Goal: Obtain resource: Obtain resource

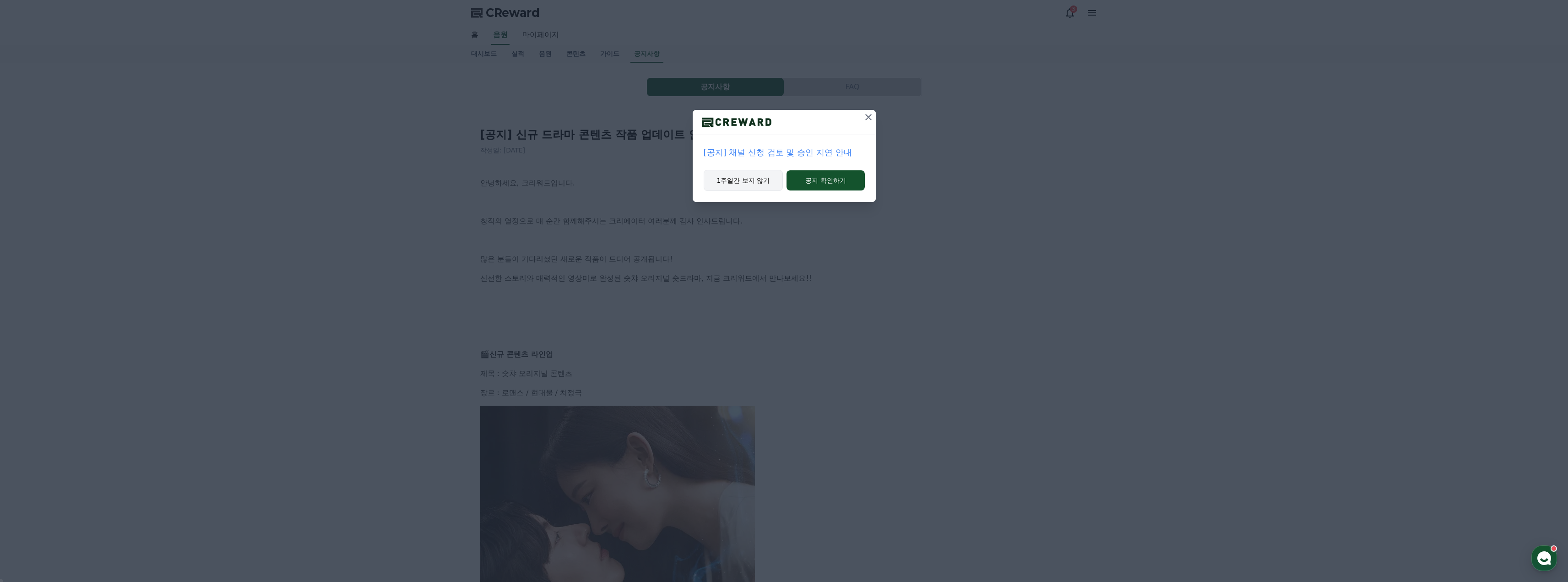
click at [740, 181] on button "1주일간 보지 않기" at bounding box center [743, 180] width 80 height 21
click at [741, 180] on button "1주일간 보지 않기" at bounding box center [742, 180] width 80 height 21
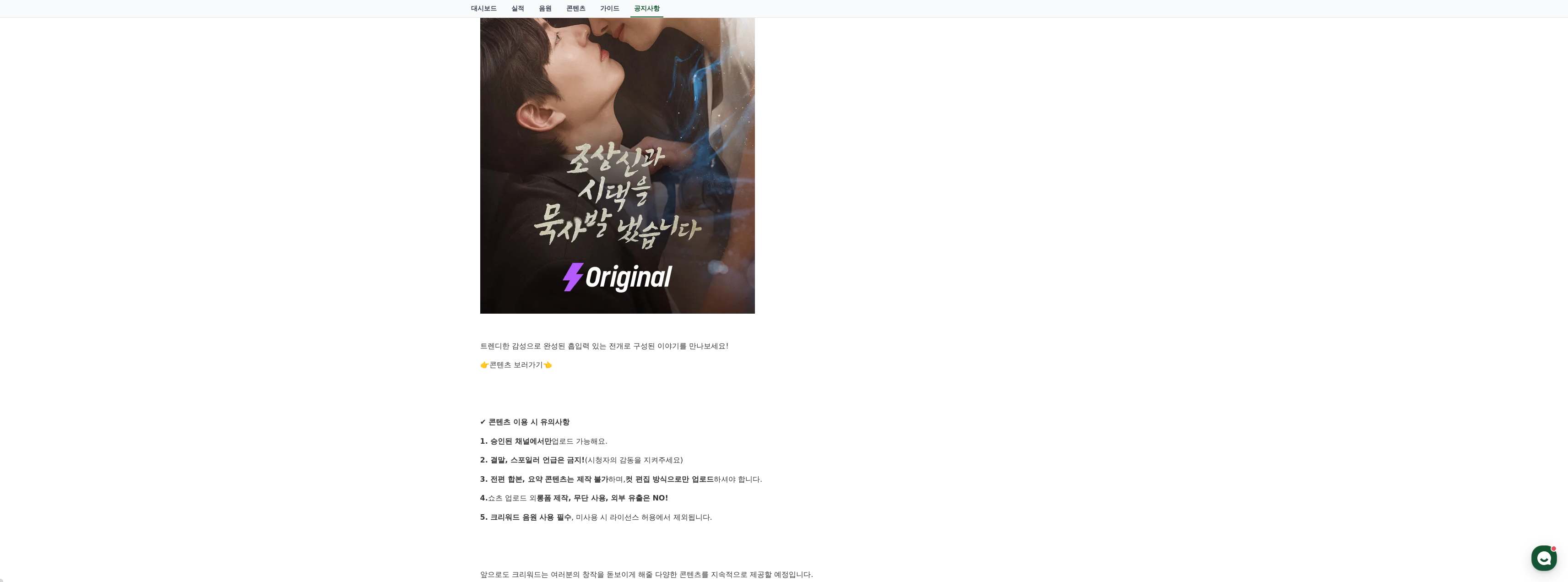
scroll to position [503, 0]
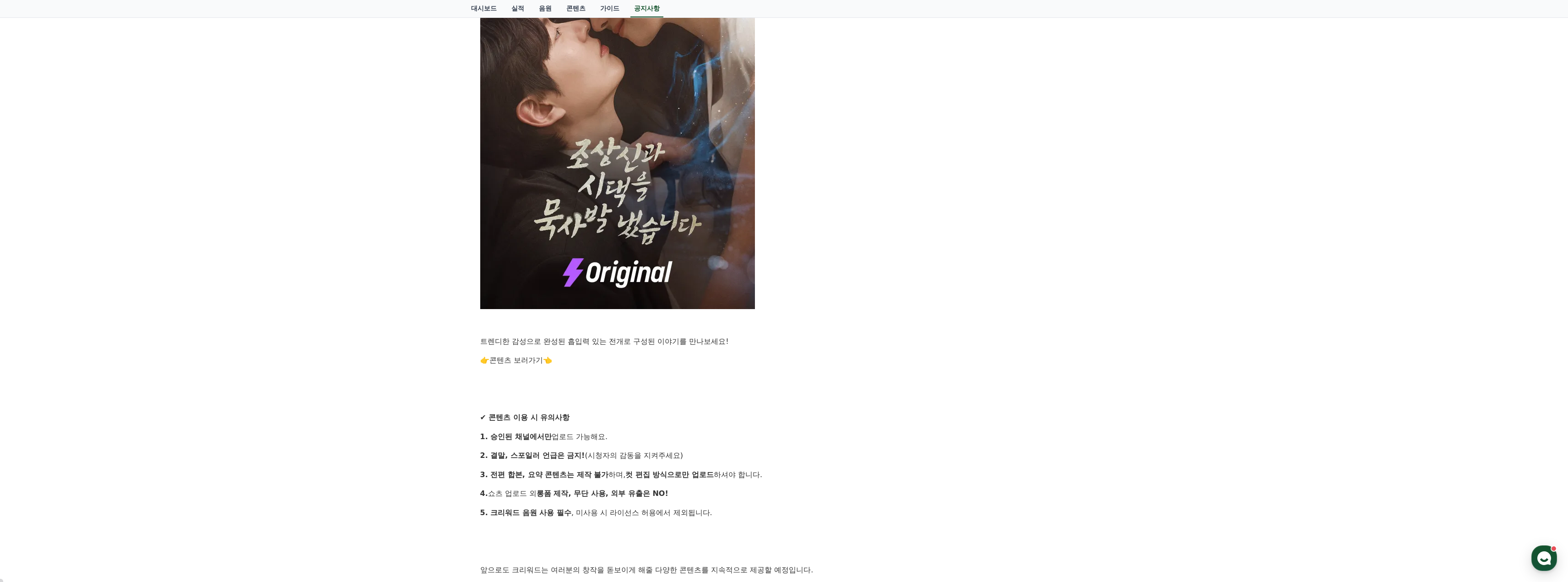
click at [508, 367] on div "안녕하세요, 크리워드입니다. 창작의 열정으로 매 순간 함께해주시는 크리에이터 여러분께 감사 인사드립니다. 많은 분들이 기다리셨던 새로운 작품이…" at bounding box center [784, 172] width 608 height 997
click at [516, 360] on link "콘텐츠 보러가기" at bounding box center [516, 360] width 54 height 9
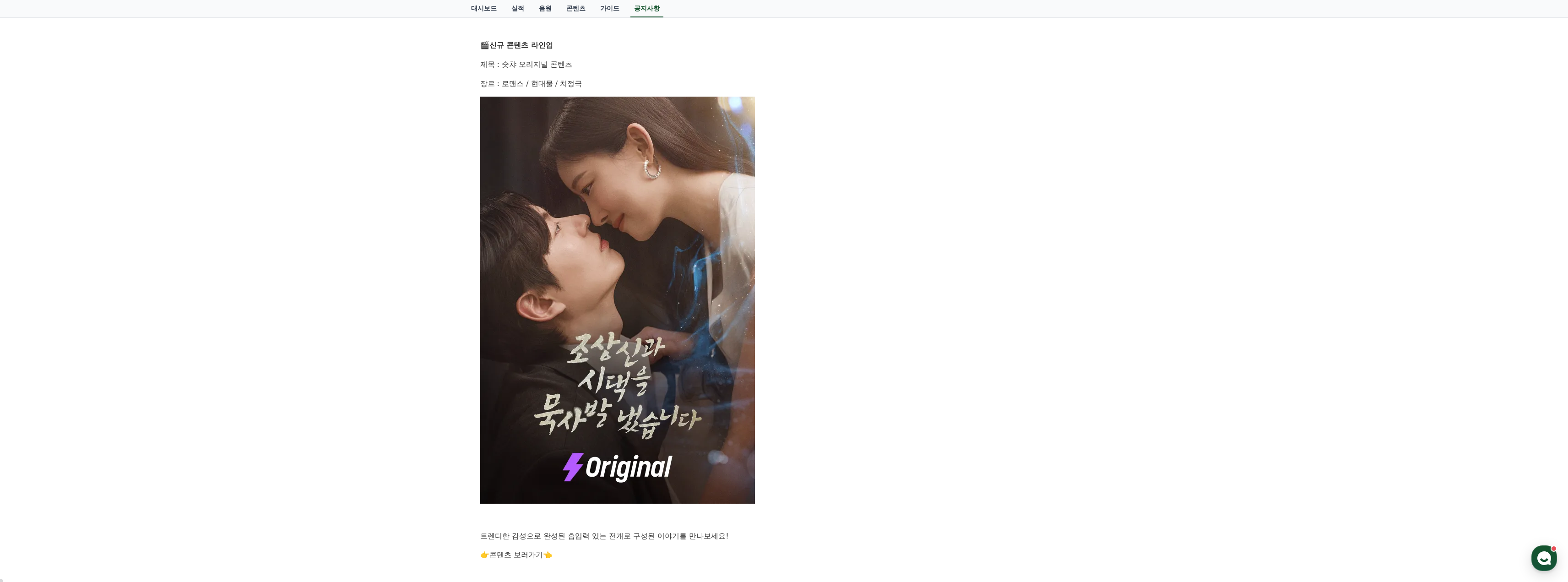
scroll to position [293, 0]
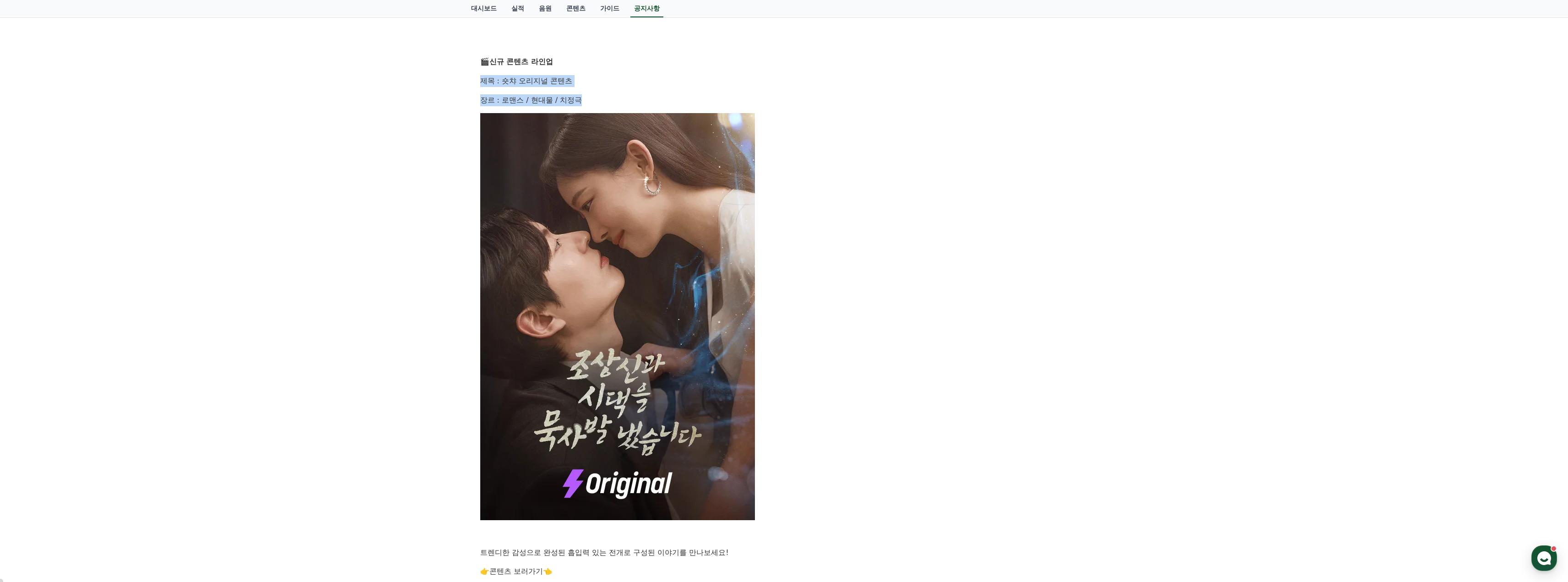
drag, startPoint x: 480, startPoint y: 79, endPoint x: 623, endPoint y: 93, distance: 143.7
click at [623, 93] on div "안녕하세요, 크리워드입니다. 창작의 열정으로 매 순간 함께해주시는 크리에이터 여러분께 감사 인사드립니다. 많은 분들이 기다리셨던 새로운 작품이…" at bounding box center [784, 383] width 608 height 997
copy div "제목 : 숏챠 오리지널 콘텐츠 장르 : 로맨스 / 현대물 / 치정극"
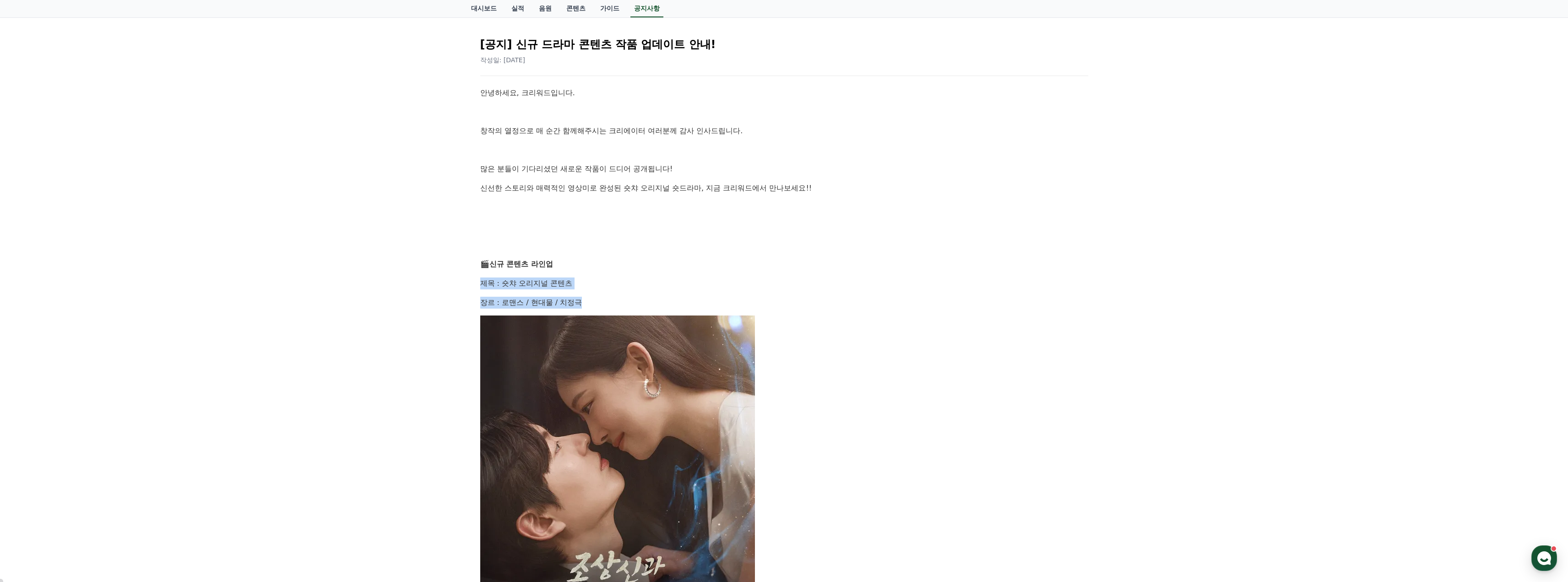
scroll to position [0, 0]
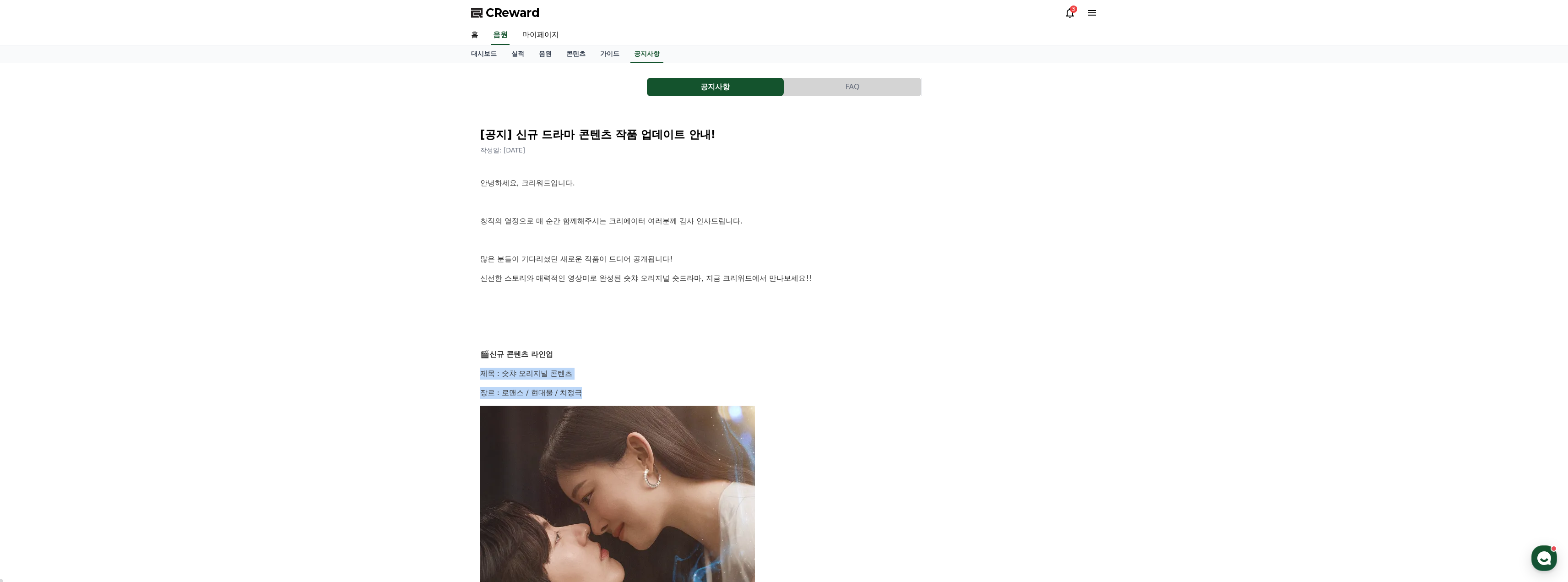
click at [709, 90] on button "공지사항" at bounding box center [715, 87] width 137 height 18
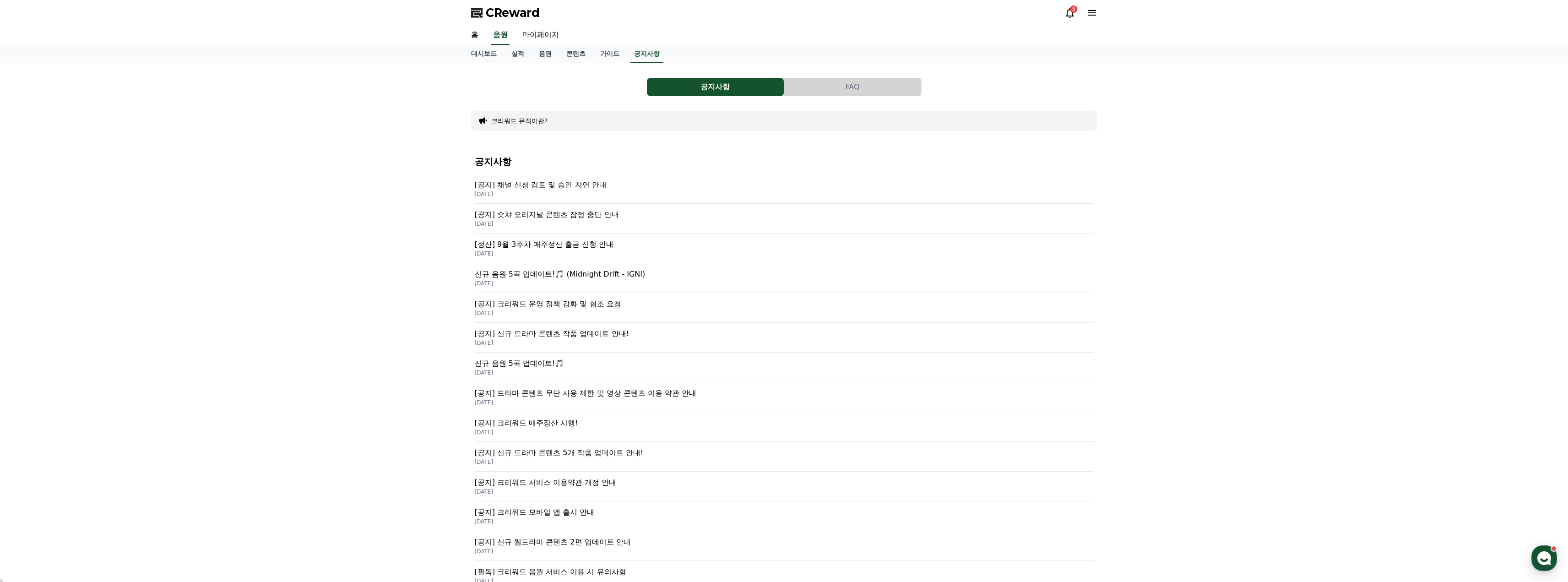
click at [572, 334] on p "[공지] 신규 드라마 콘텐츠 작품 업데이트 안내!" at bounding box center [784, 334] width 619 height 11
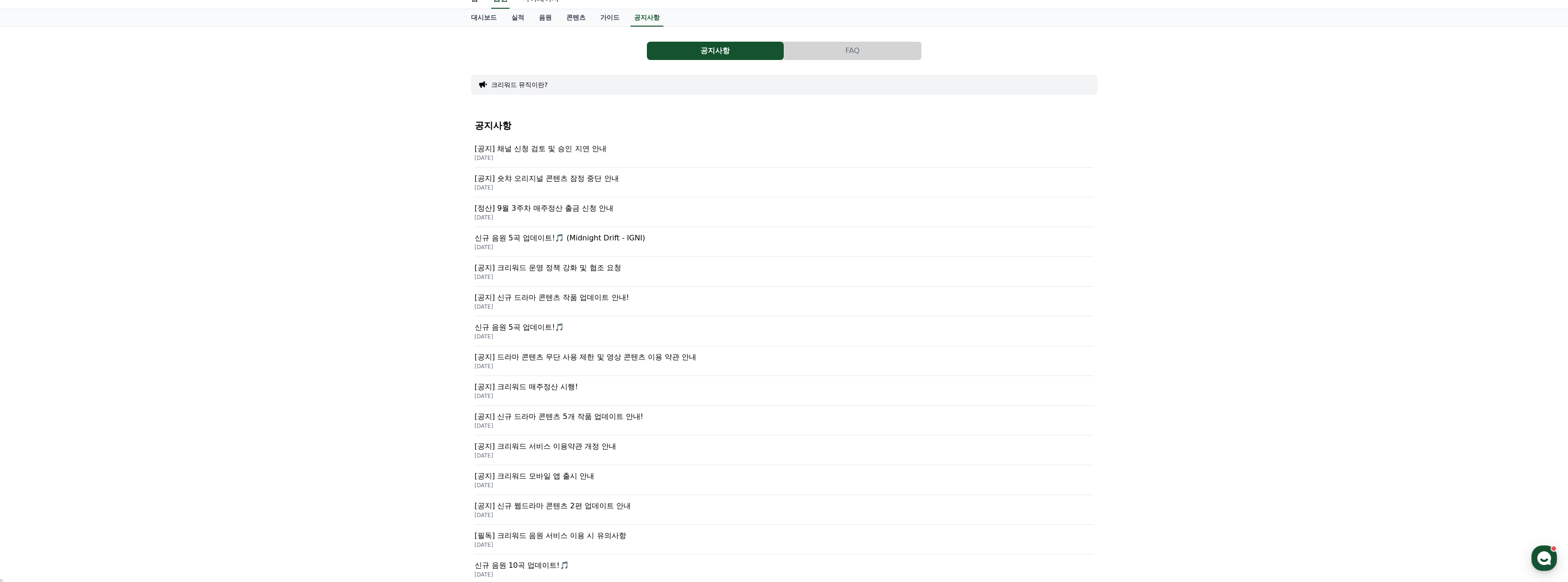
scroll to position [91, 0]
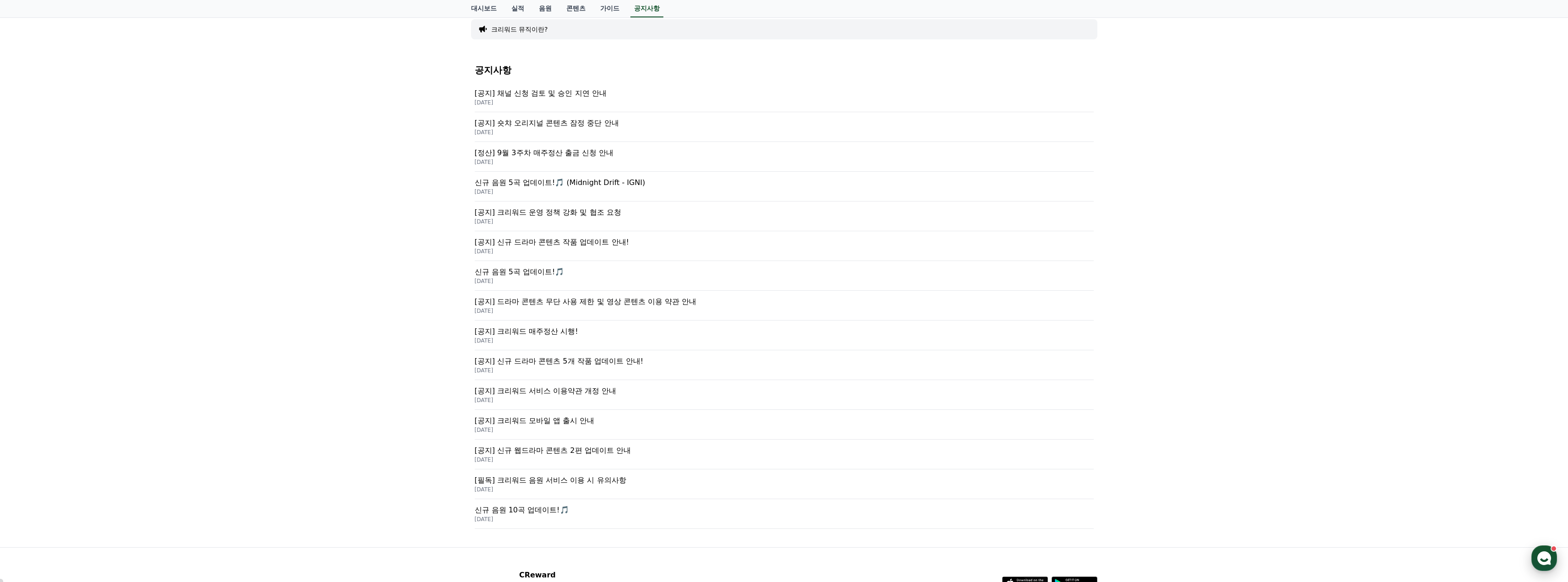
click at [1541, 552] on icon "button" at bounding box center [1544, 558] width 16 height 16
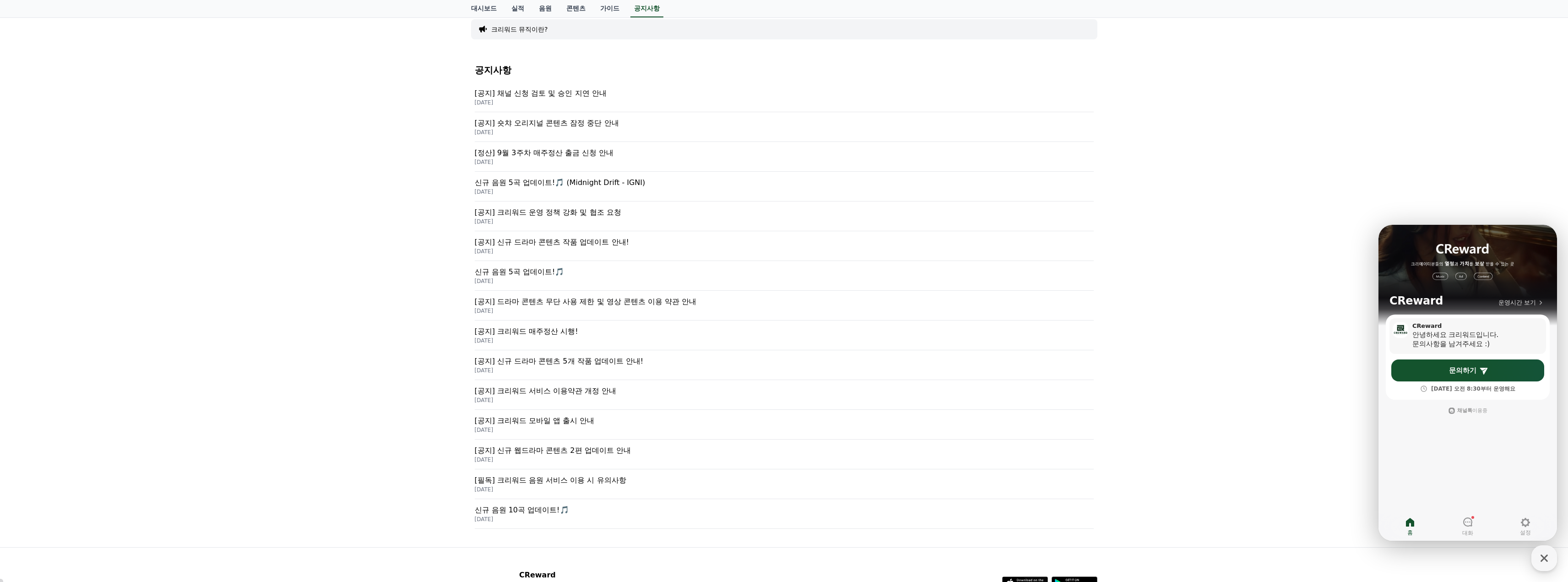
click at [1444, 342] on div "문의사항을 남겨주세요 :)" at bounding box center [1470, 343] width 116 height 9
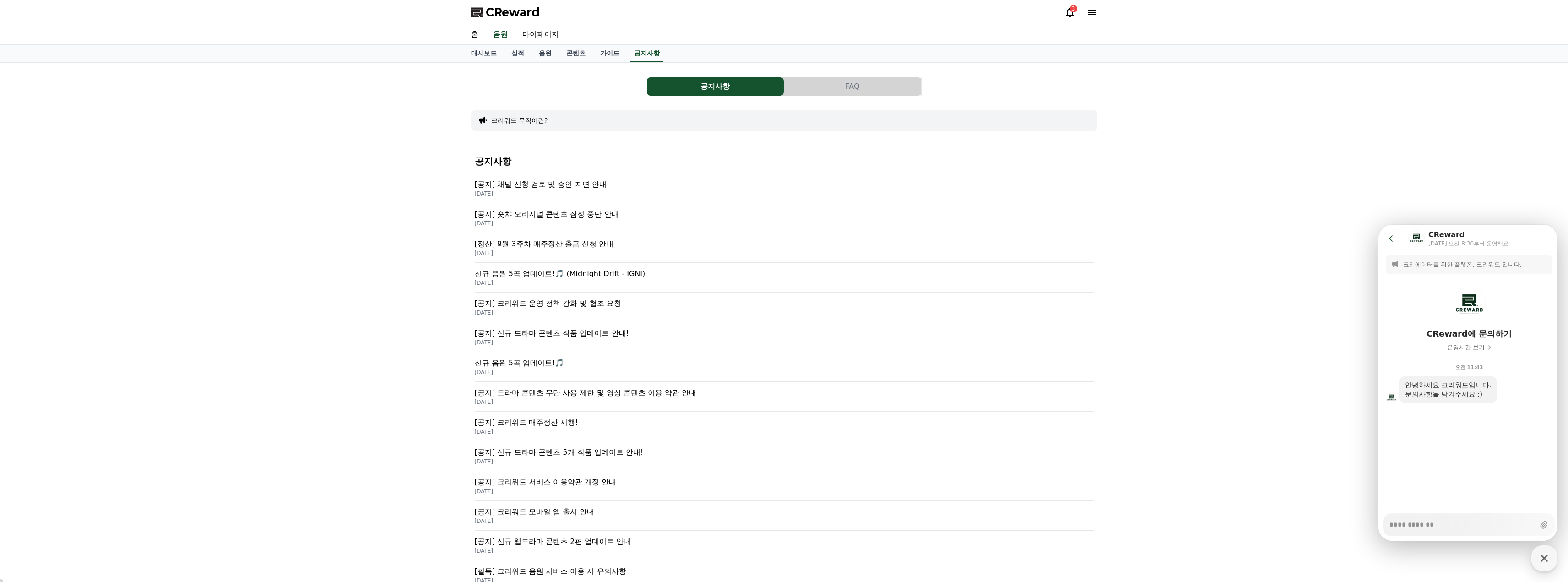
scroll to position [0, 0]
type textarea "*"
click at [1387, 236] on icon at bounding box center [1391, 238] width 9 height 9
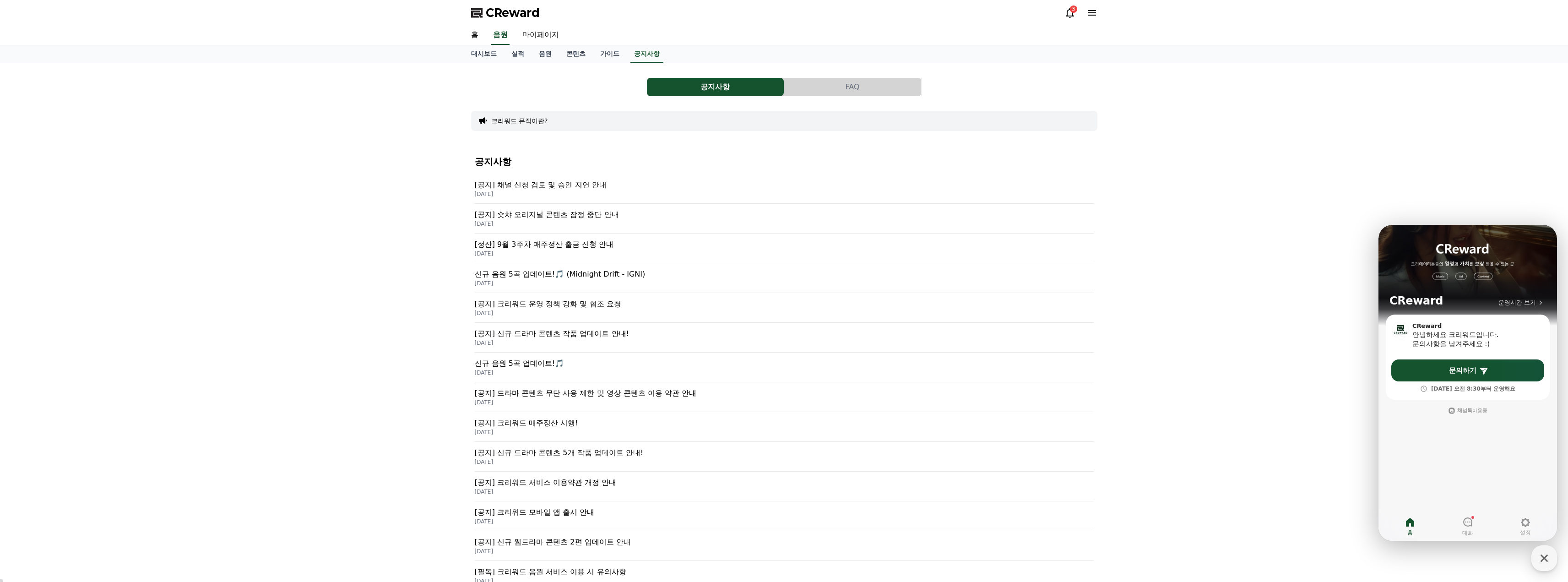
click at [556, 217] on p "[공지] 숏챠 오리지널 콘텐츠 잠정 중단 안내" at bounding box center [784, 215] width 619 height 11
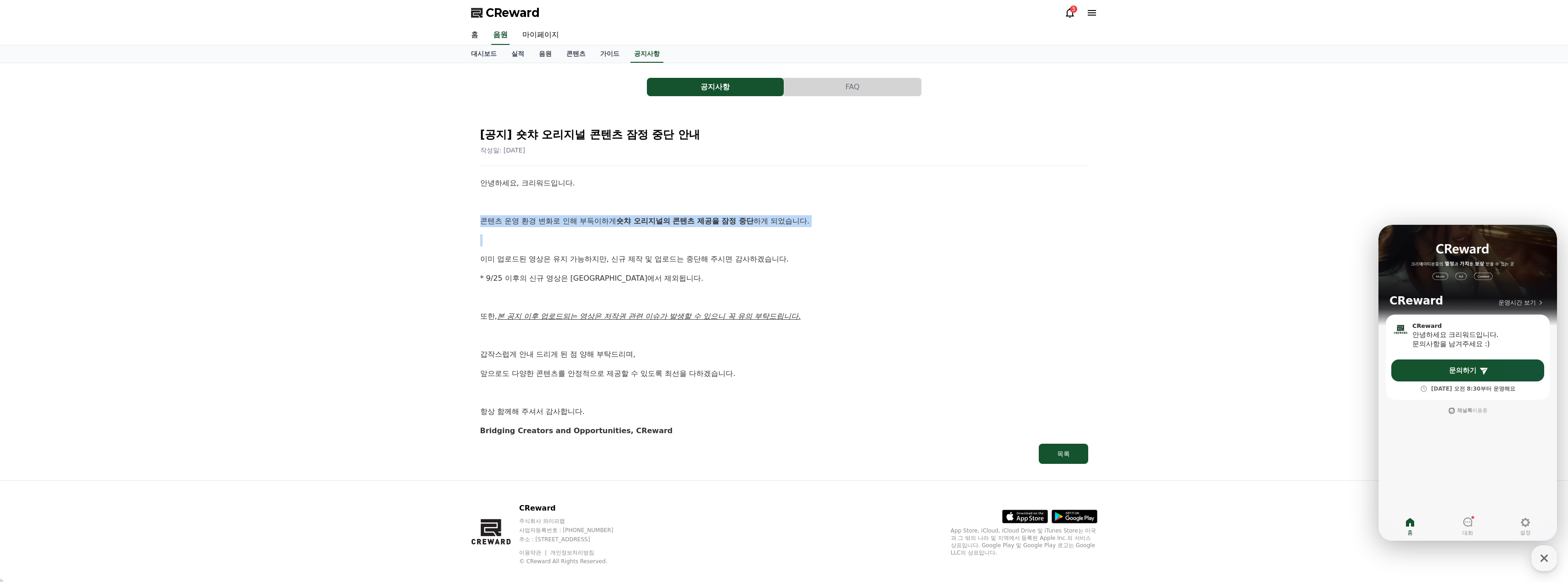
drag, startPoint x: 481, startPoint y: 220, endPoint x: 830, endPoint y: 234, distance: 349.3
click at [830, 234] on div "안녕하세요, 크리워드입니다. 콘텐츠 운영 환경 변화로 인해 부득이하게 숏챠 오리지널의 콘텐츠 제공을 잠정 중단 하게 되었습니다. 이미 업로드된…" at bounding box center [784, 307] width 608 height 259
copy p "콘텐츠 운영 환경 변화로 인해 부득이하게 숏챠 오리지널의 콘텐츠 제공을 잠정 중단 하게 되었습니다."
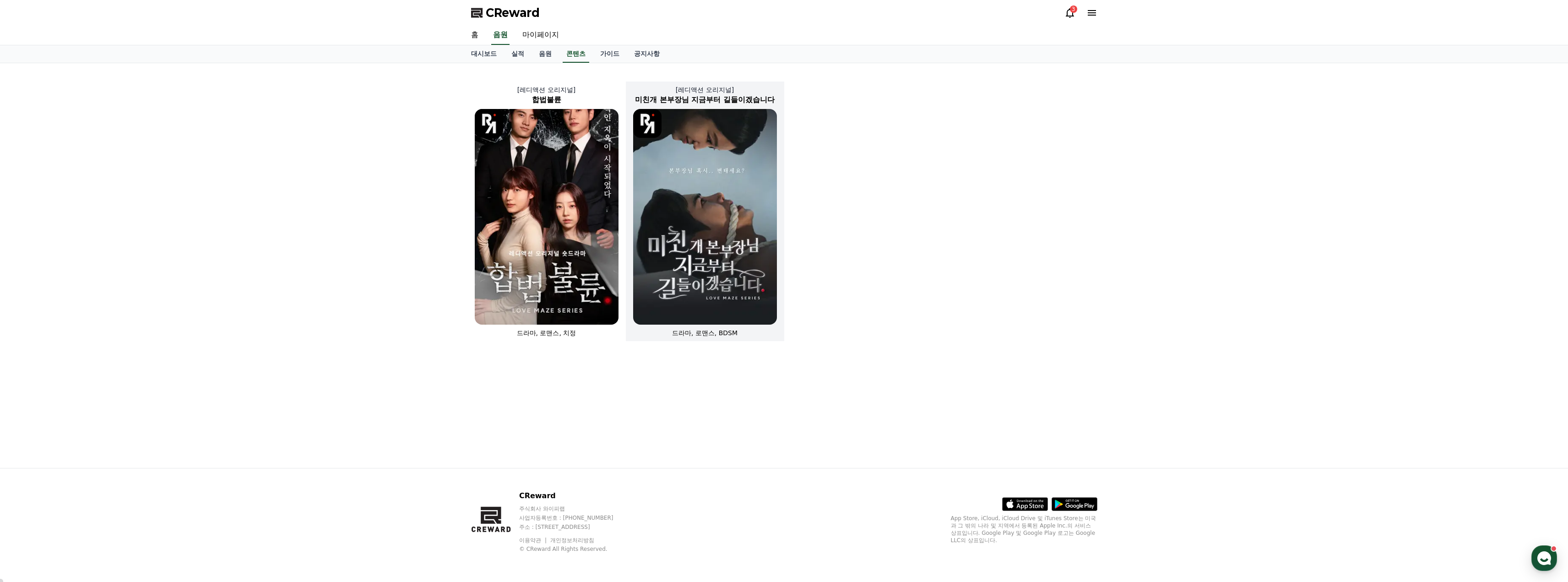
click at [727, 195] on img at bounding box center [705, 217] width 144 height 216
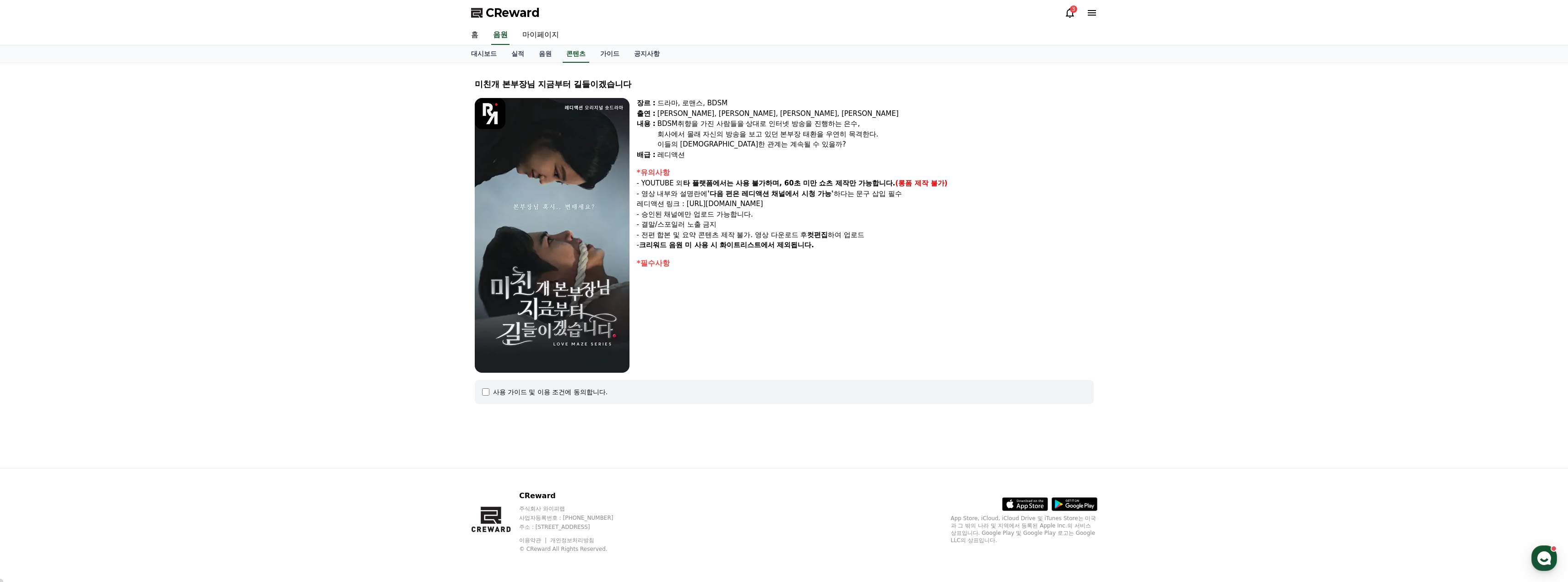
click at [559, 394] on div "사용 가이드 및 이용 조건에 동의합니다." at bounding box center [550, 391] width 115 height 9
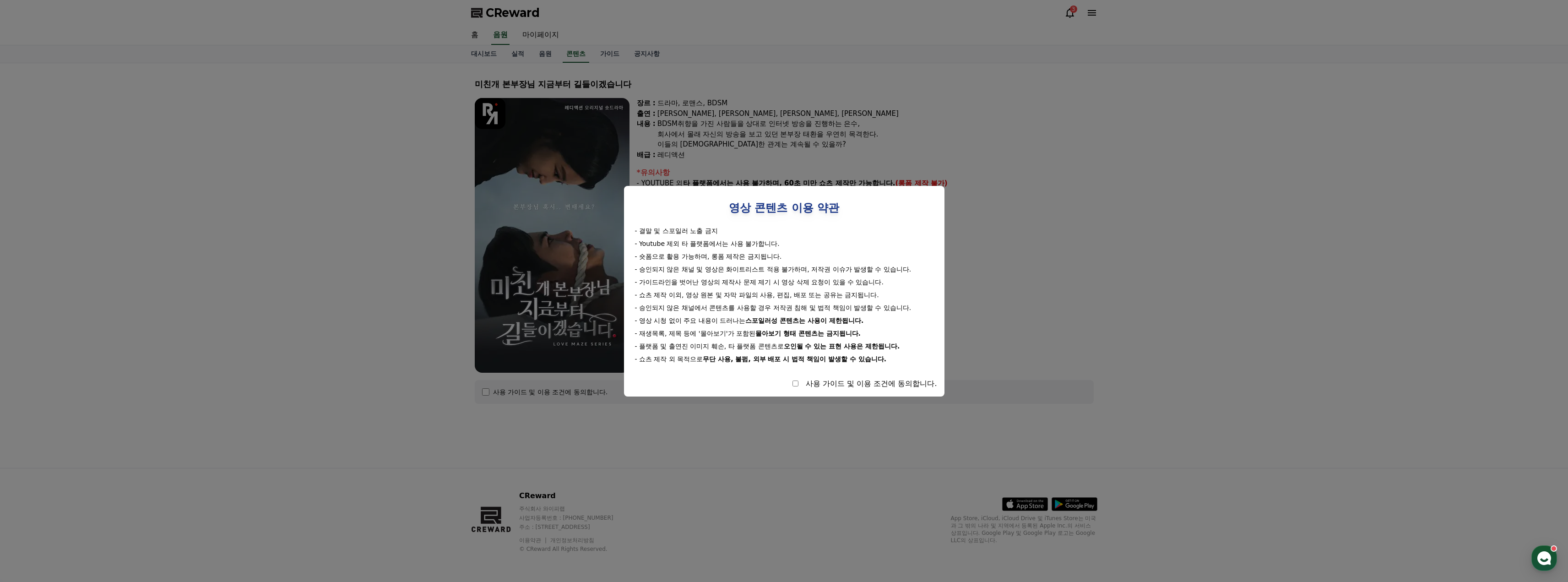
select select
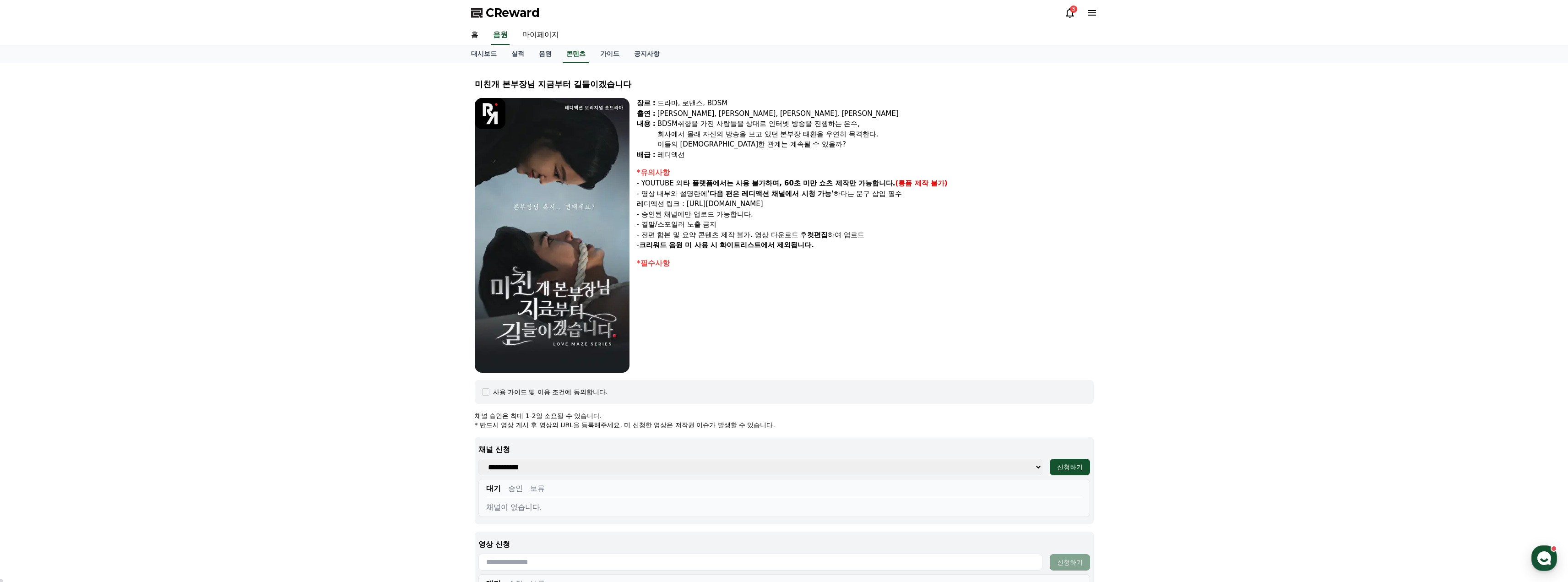
scroll to position [183, 0]
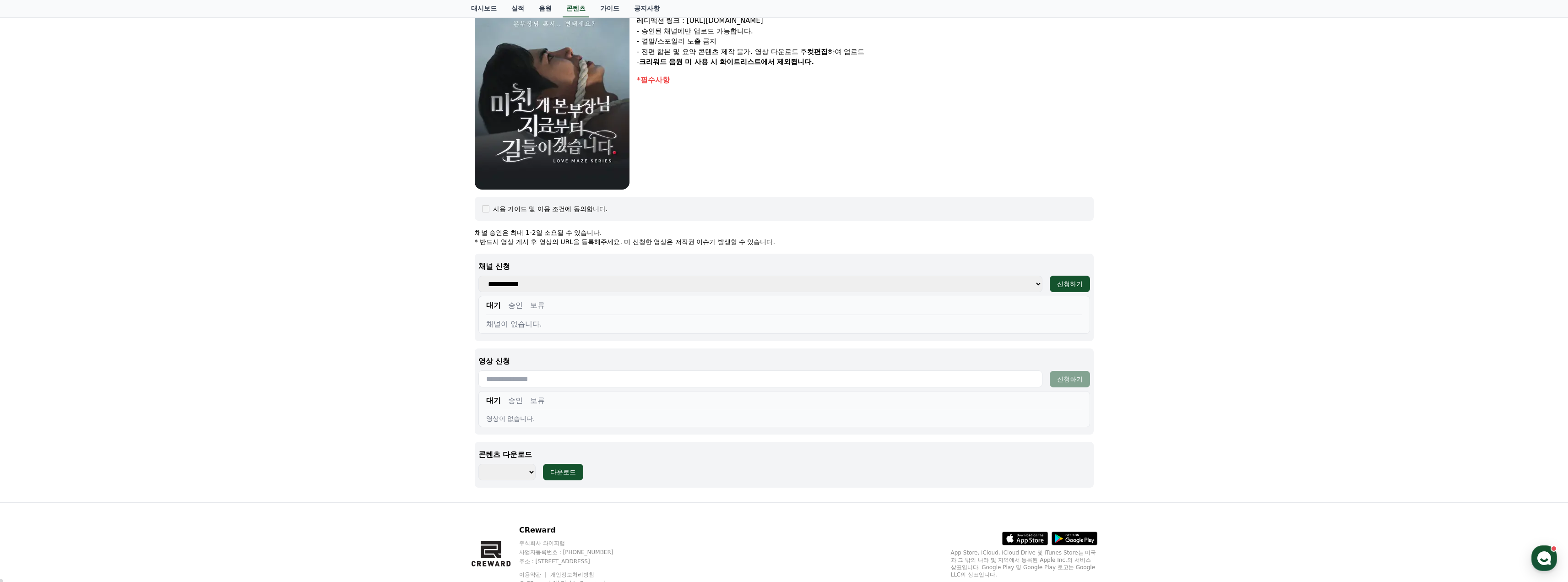
click at [588, 284] on select "**********" at bounding box center [760, 284] width 564 height 16
select select "**********"
click at [478, 276] on select "**********" at bounding box center [760, 284] width 564 height 16
click at [1076, 279] on button "신청하기" at bounding box center [1070, 284] width 40 height 16
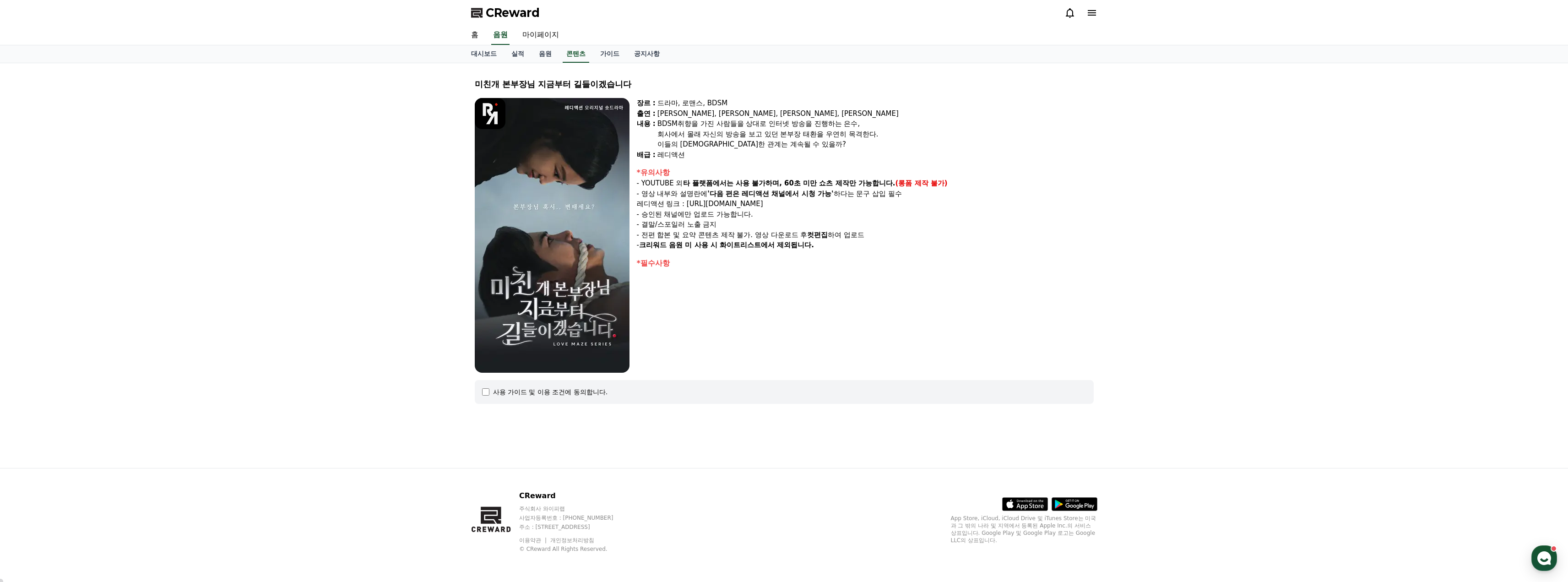
select select
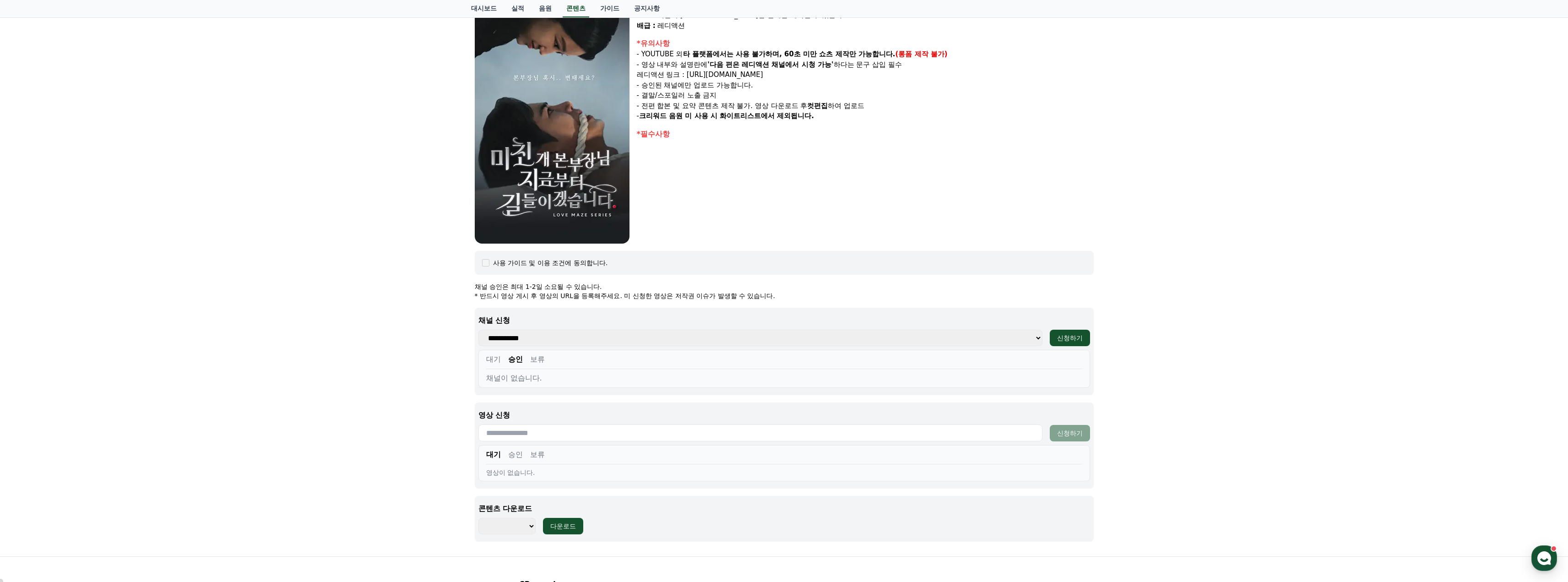
scroll to position [217, 0]
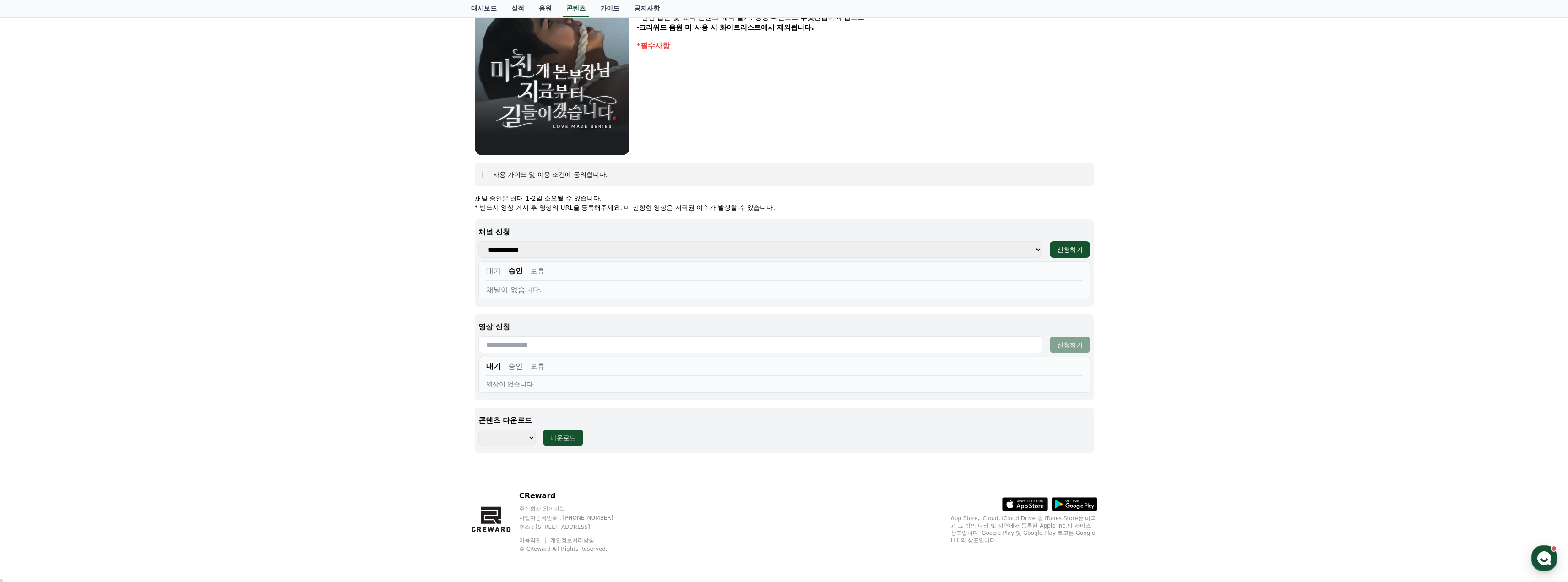
click at [553, 249] on select "**********" at bounding box center [760, 249] width 564 height 16
drag, startPoint x: 553, startPoint y: 249, endPoint x: 545, endPoint y: 252, distance: 8.5
click at [553, 249] on select "**********" at bounding box center [760, 249] width 564 height 16
click at [366, 251] on div "미친개 본부장님 지금부터 길들이겠습니다 장르 : 드라마, 로맨스, BDSM 출연 : 강지은, 강도윤, 정지유, 최홍락 내용 : BDSM취향을 …" at bounding box center [784, 157] width 1568 height 622
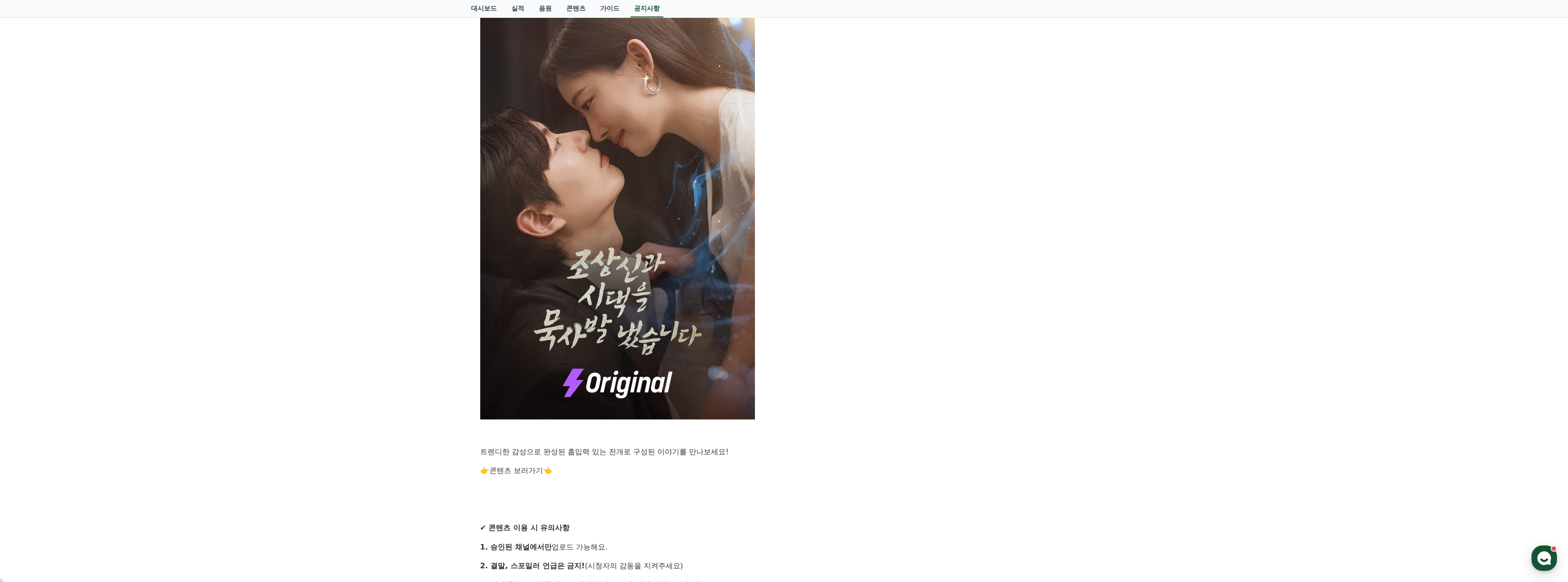
scroll to position [641, 0]
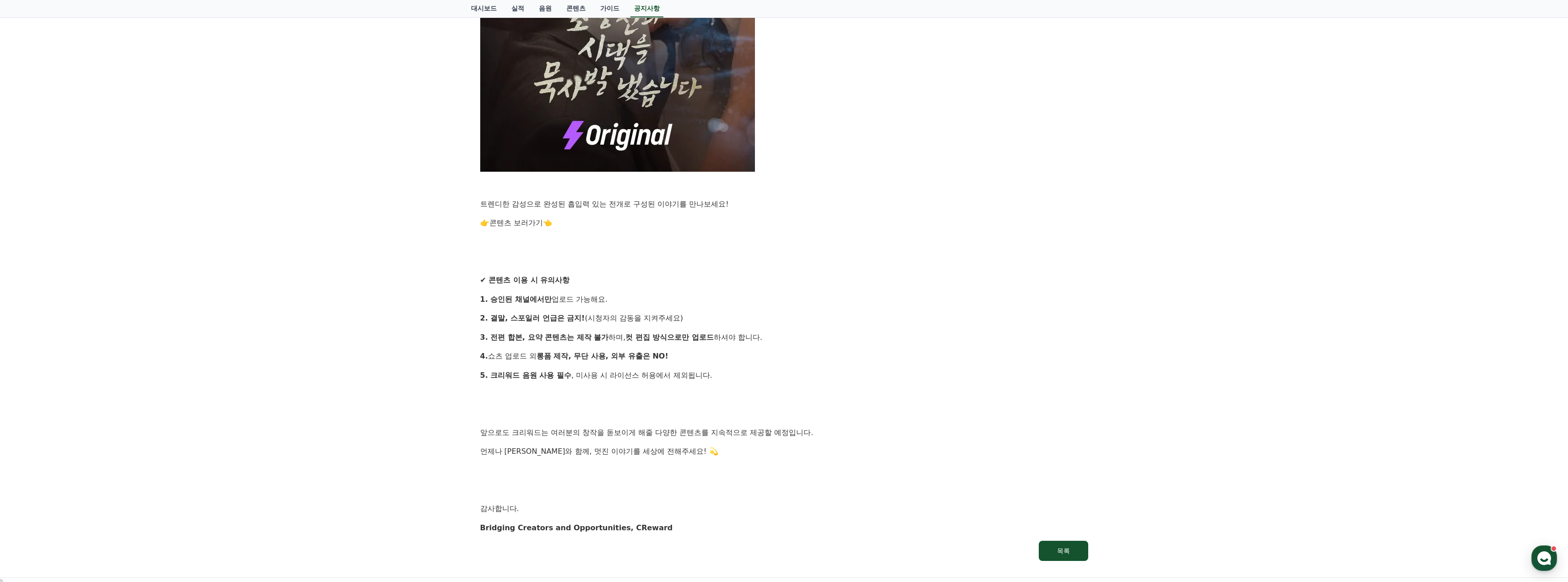
click at [514, 224] on link "콘텐츠 보러가기" at bounding box center [516, 223] width 54 height 9
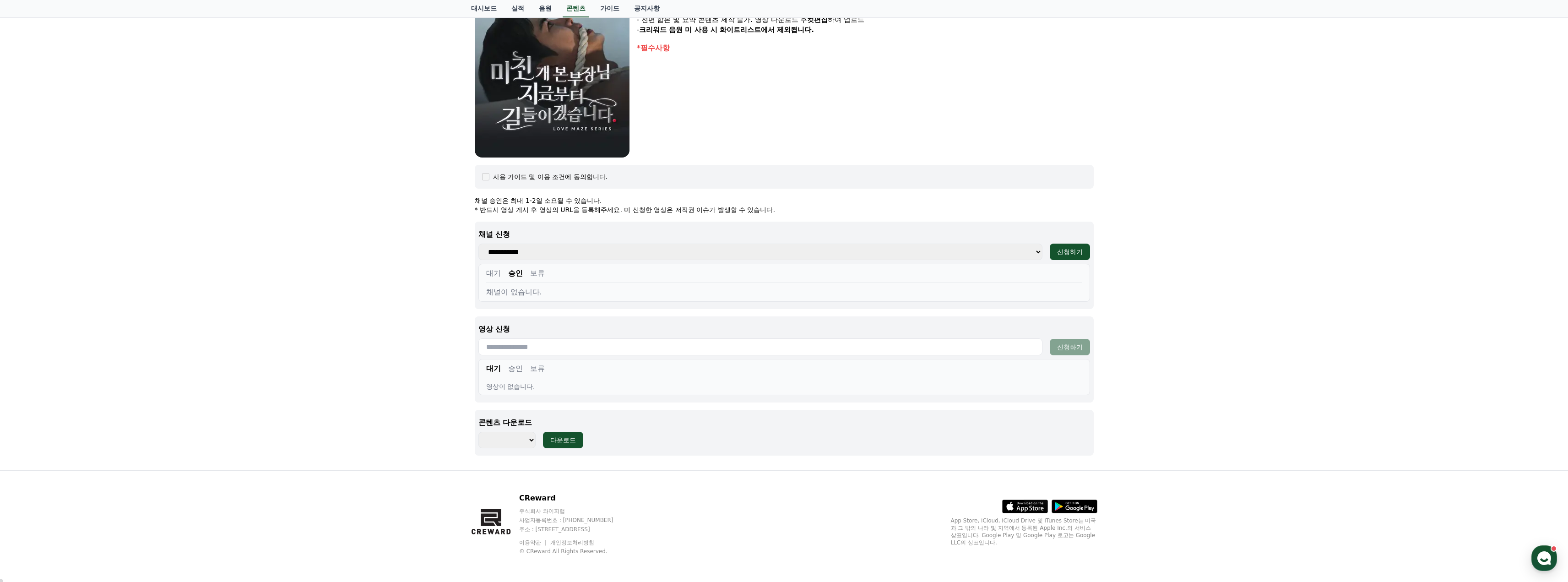
scroll to position [217, 0]
click at [539, 252] on select "**********" at bounding box center [760, 249] width 564 height 16
click at [537, 268] on button "보류" at bounding box center [537, 271] width 15 height 11
click at [498, 271] on button "대기" at bounding box center [494, 271] width 15 height 11
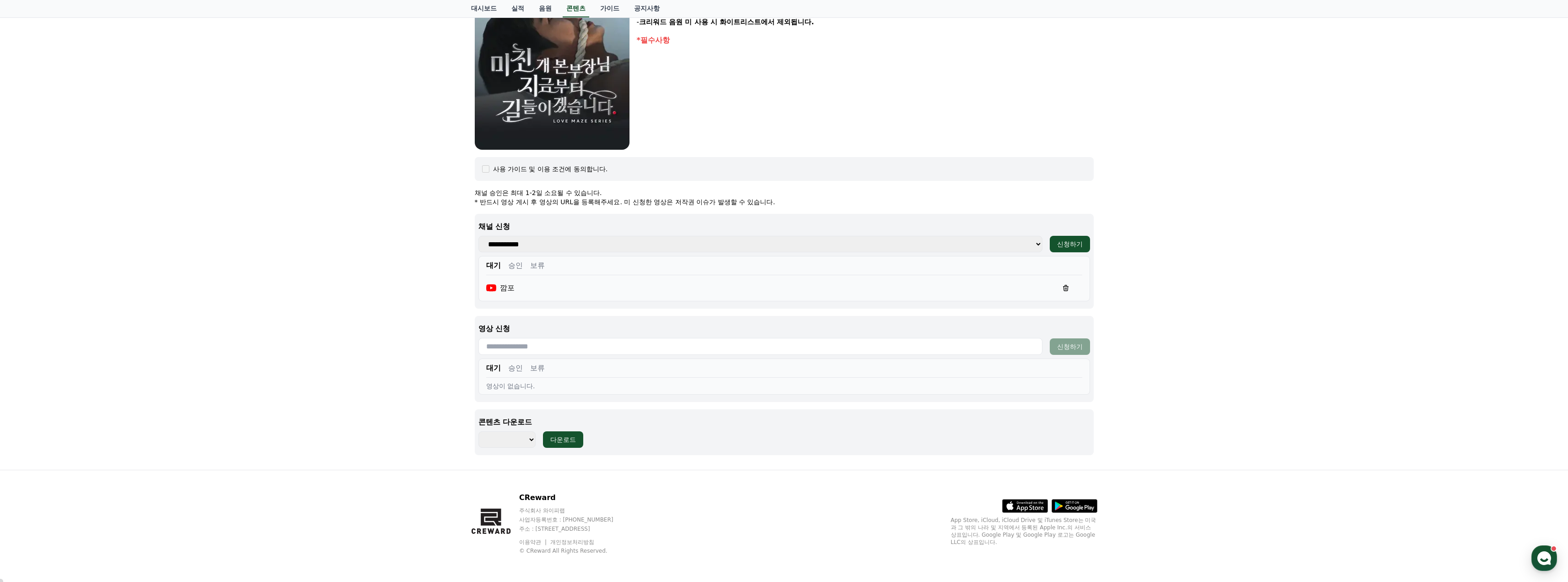
scroll to position [225, 0]
click at [514, 345] on input "text" at bounding box center [760, 345] width 564 height 17
click at [511, 439] on select "******** ******** ******** ******** ******** ******** ******** ******** *******…" at bounding box center [507, 437] width 57 height 16
click at [396, 222] on div "미친개 본부장님 지금부터 길들이겠습니다 장르 : 드라마, 로맨스, BDSM 출연 : [PERSON_NAME], [PERSON_NAME], [P…" at bounding box center [784, 153] width 1568 height 629
click at [516, 435] on select "******** ******** ******** ******** ******** ******** ******** ******** *******…" at bounding box center [507, 437] width 57 height 16
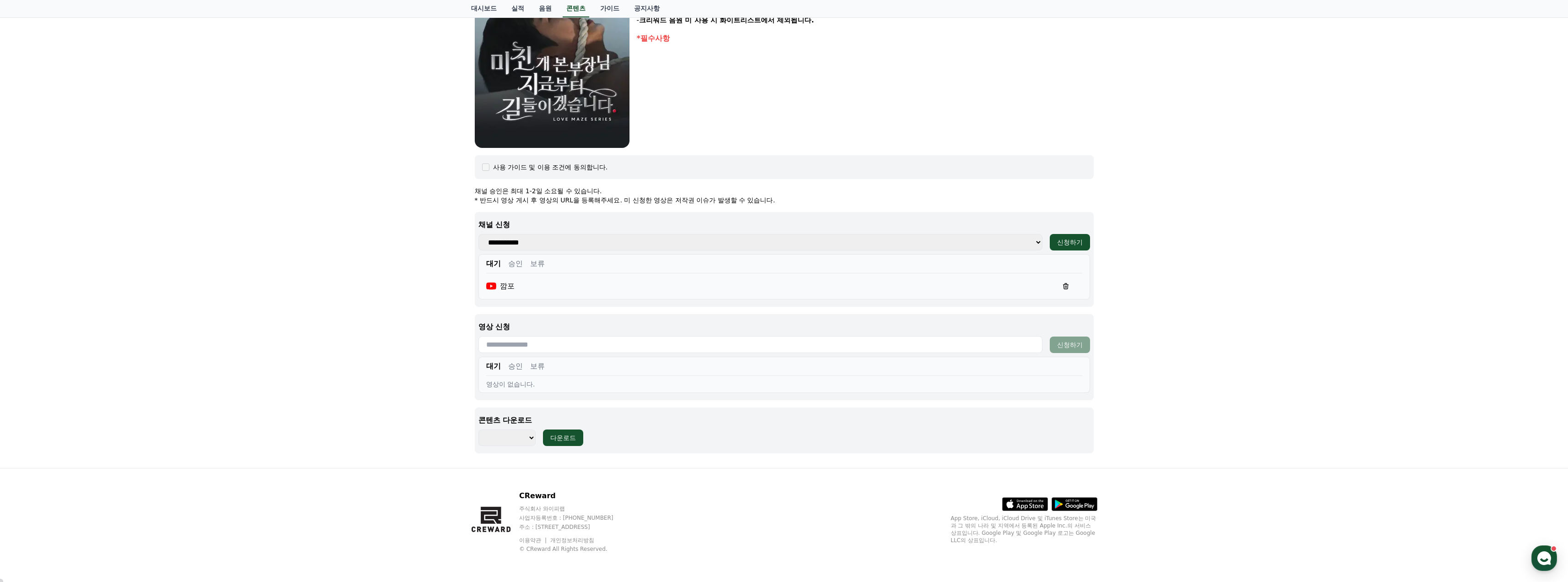
click at [505, 441] on select "******** ******** ******** ******** ******** ******** ******** ******** *******…" at bounding box center [507, 437] width 57 height 16
click at [418, 350] on div "미친개 본부장님 지금부터 길들이겠습니다 장르 : 드라마, 로맨스, BDSM 출연 : [PERSON_NAME], [PERSON_NAME], [P…" at bounding box center [784, 153] width 1568 height 629
click at [505, 437] on select "******** ******** ******** ******** ******** ******** ******** ******** *******…" at bounding box center [507, 437] width 57 height 16
select select "**********"
click at [478, 429] on select "******** ******** ******** ******** ******** ******** ******** ******** *******…" at bounding box center [507, 437] width 57 height 16
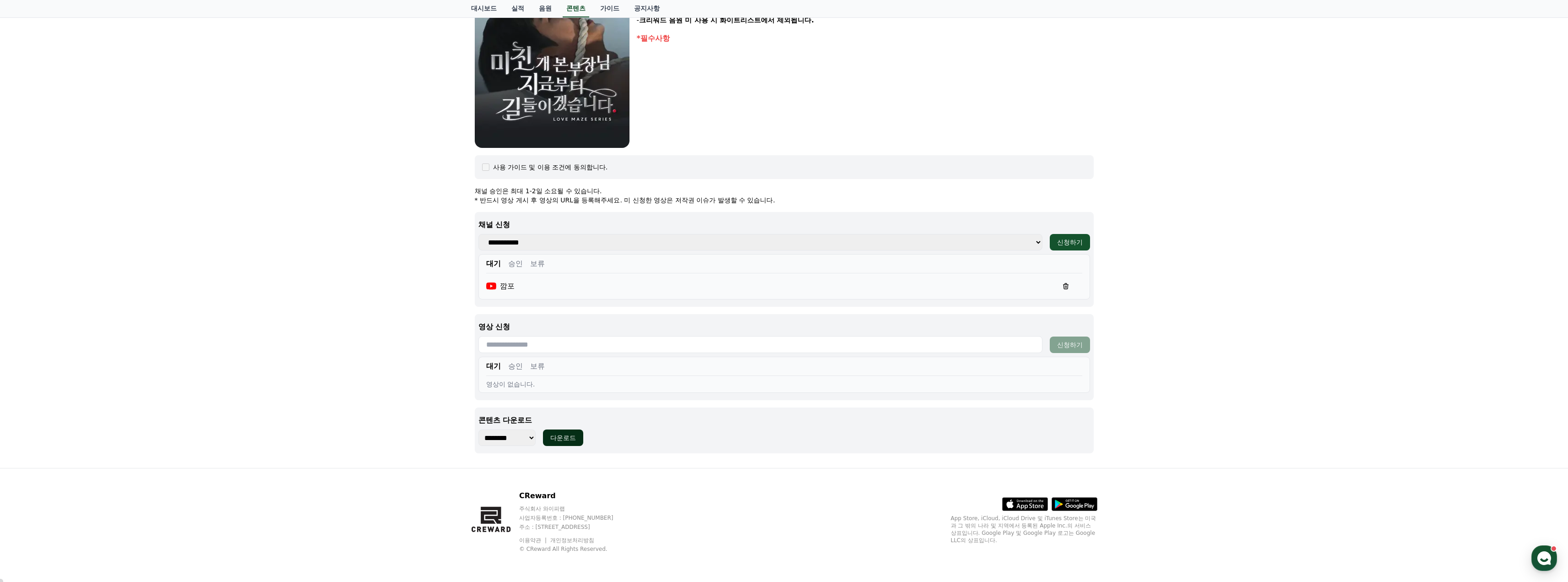
drag, startPoint x: 562, startPoint y: 434, endPoint x: 566, endPoint y: 435, distance: 4.1
click at [562, 434] on div "다운로드" at bounding box center [563, 438] width 26 height 9
click at [320, 223] on div "미친개 본부장님 지금부터 길들이겠습니다 장르 : 드라마, 로맨스, BDSM 출연 : 강지은, 강도윤, 정지유, 최홍락 내용 : BDSM취향을 …" at bounding box center [784, 153] width 1568 height 629
click at [511, 268] on button "승인" at bounding box center [516, 264] width 15 height 11
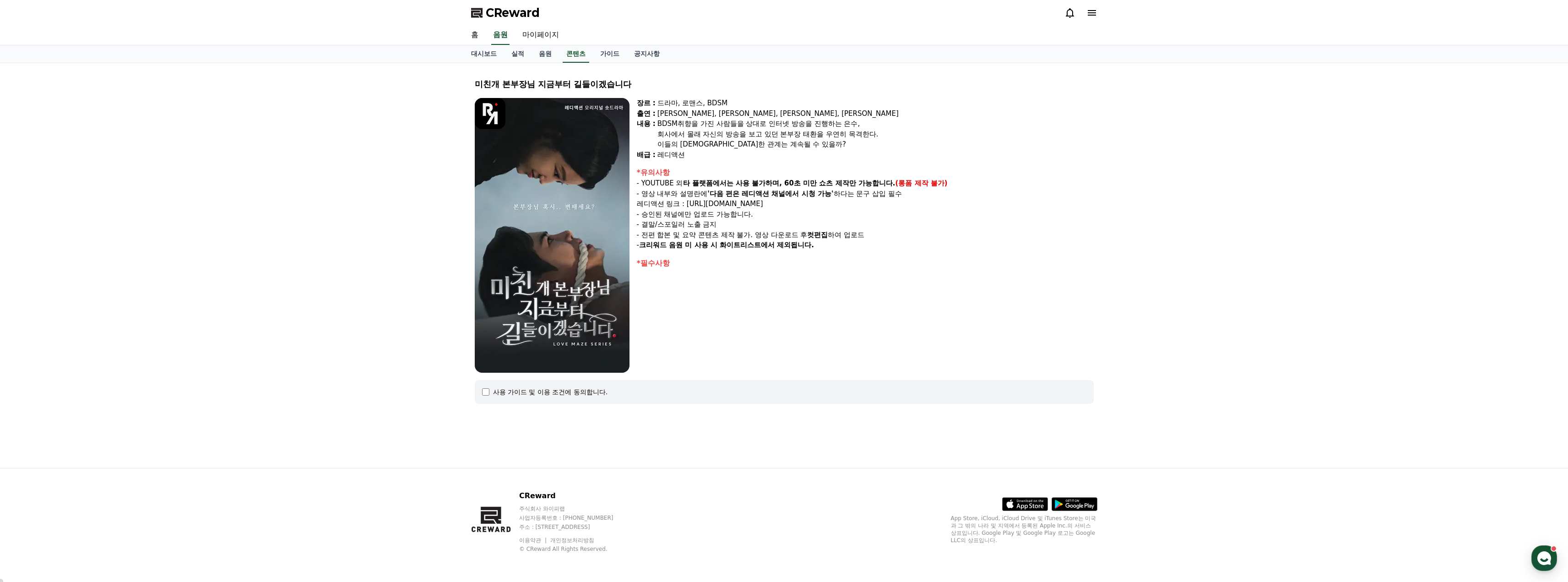
select select
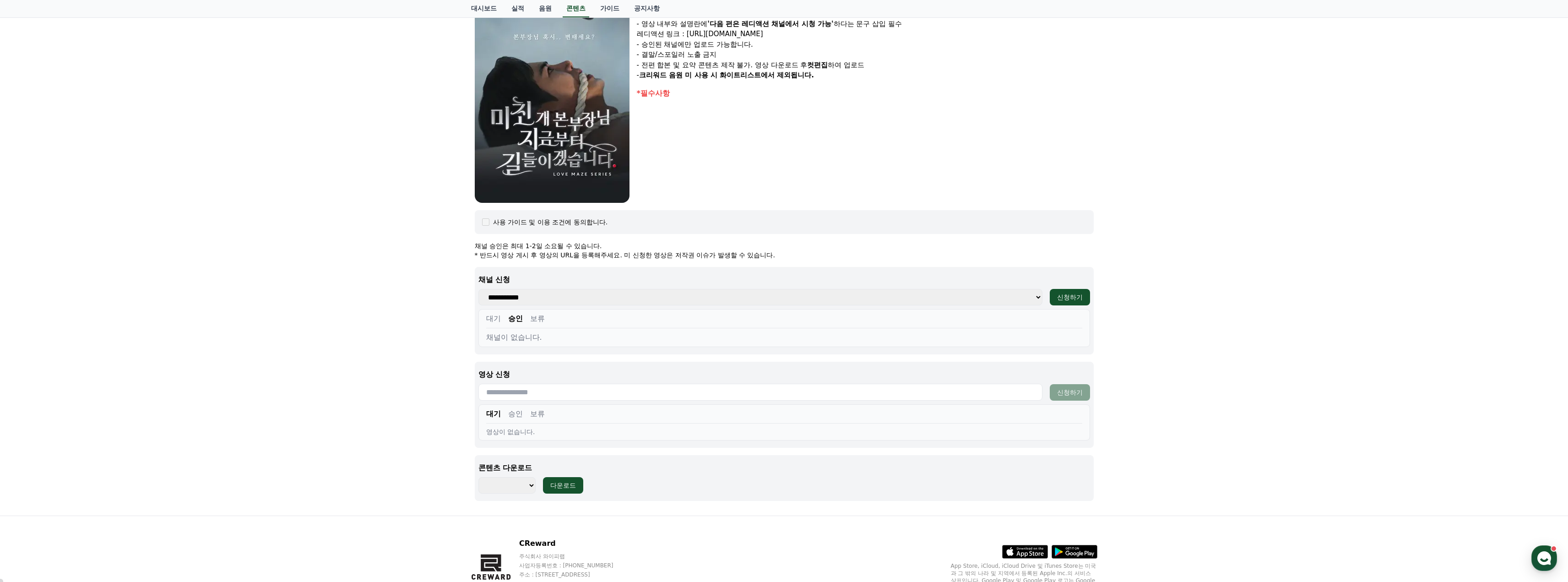
scroll to position [217, 0]
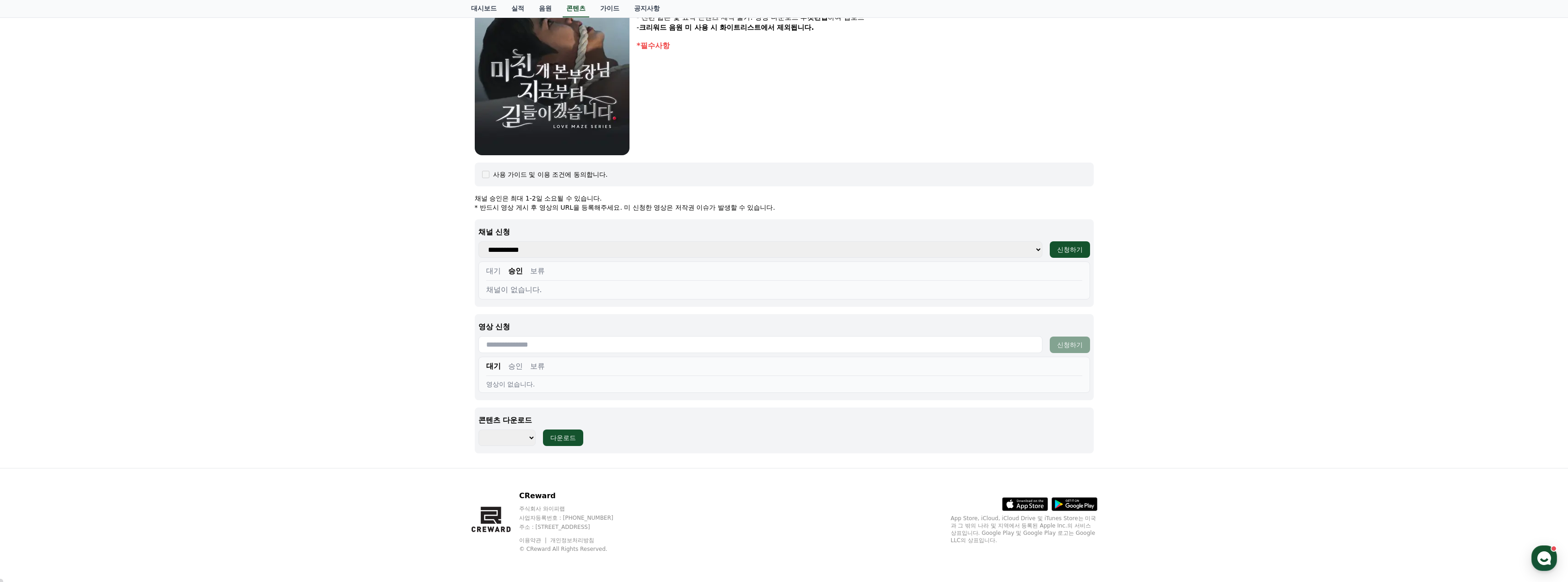
click at [492, 272] on button "대기" at bounding box center [494, 271] width 15 height 11
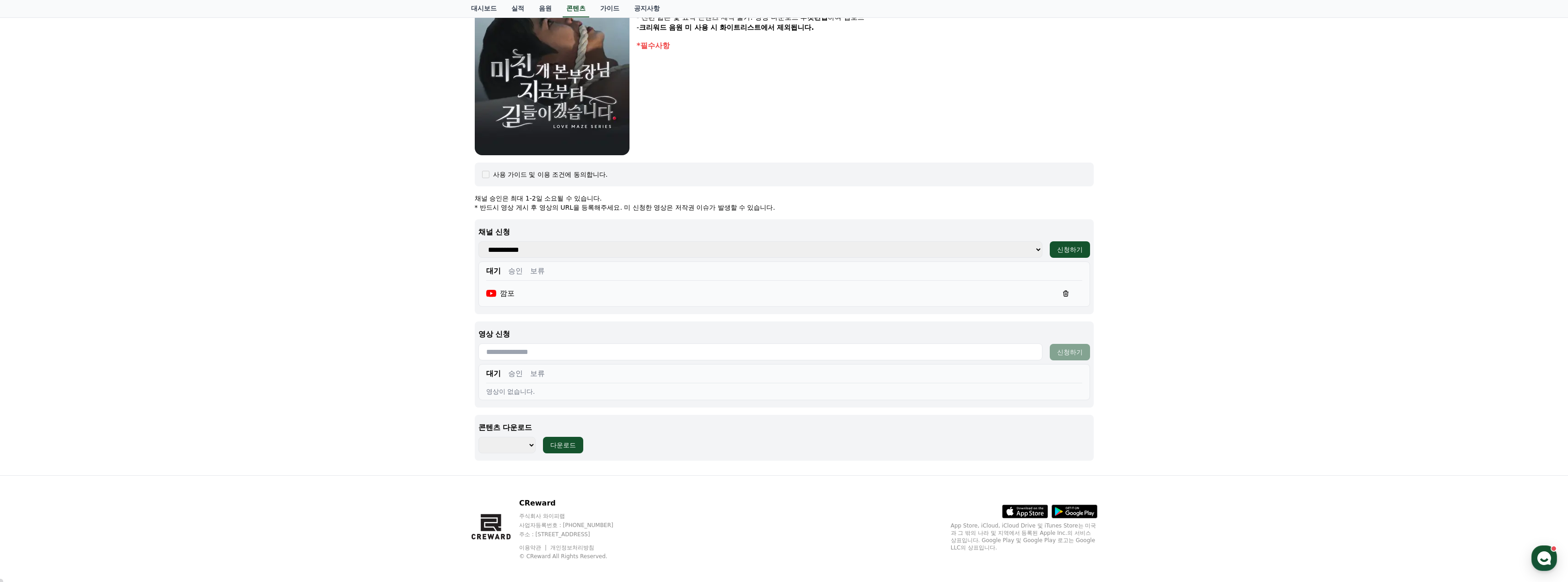
click at [511, 273] on button "승인" at bounding box center [516, 271] width 15 height 11
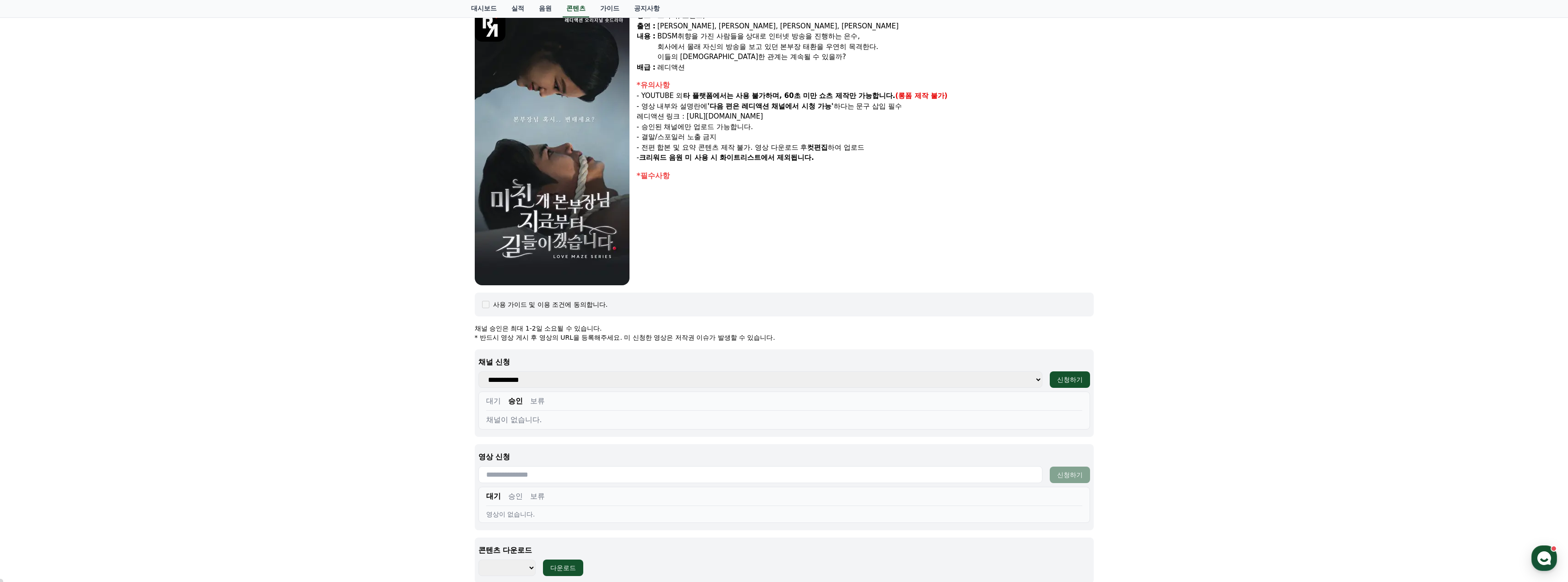
scroll to position [91, 0]
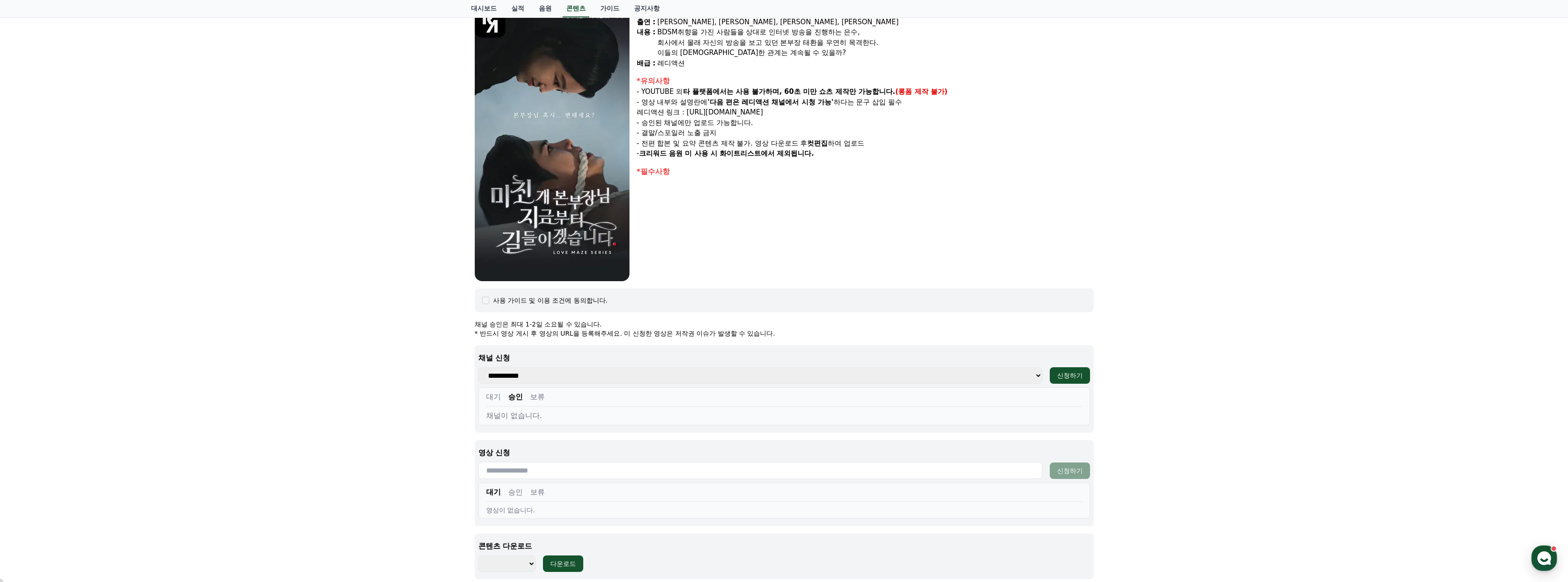
click at [427, 420] on div "미친개 본부장님 지금부터 길들이겠습니다 장르 : 드라마, 로맨스, BDSM 출연 : [PERSON_NAME], [PERSON_NAME], [P…" at bounding box center [784, 282] width 1568 height 622
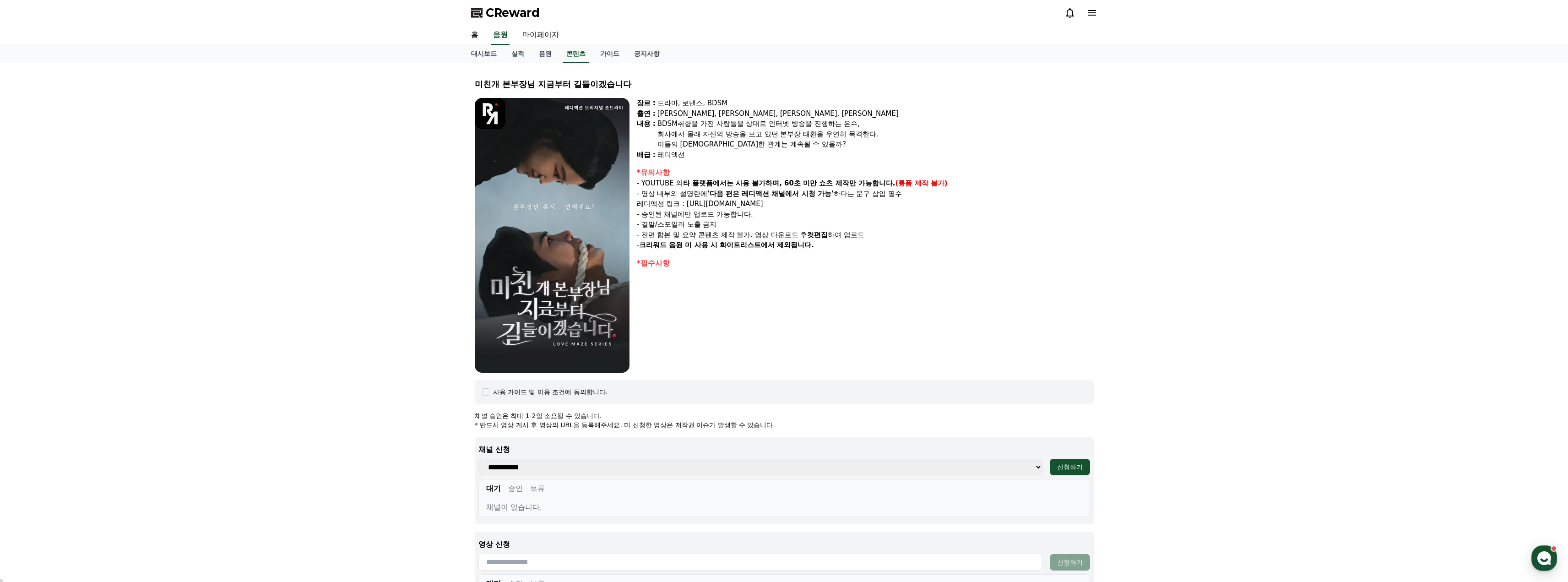
select select
drag, startPoint x: 516, startPoint y: 487, endPoint x: 530, endPoint y: 485, distance: 14.1
click at [516, 487] on button "승인" at bounding box center [516, 488] width 15 height 11
click at [491, 489] on button "대기" at bounding box center [494, 488] width 15 height 11
click at [522, 489] on div "대기 승인 보류" at bounding box center [784, 490] width 596 height 15
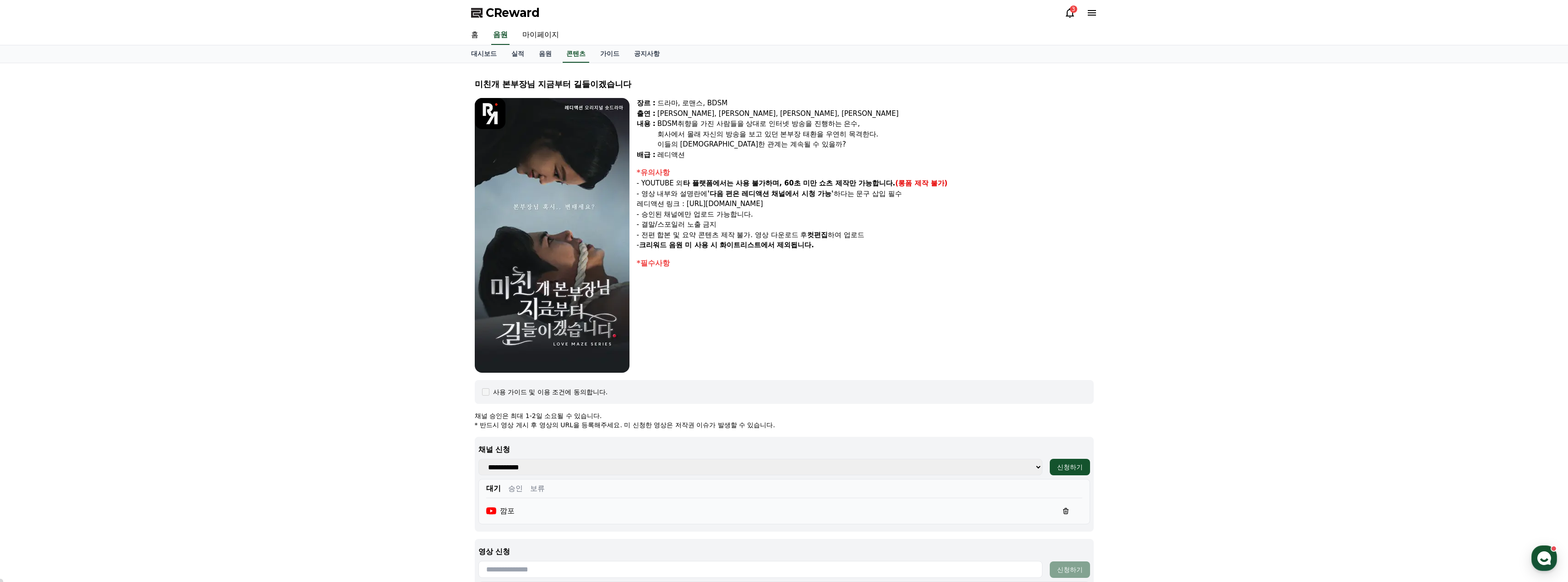
click at [515, 488] on button "승인" at bounding box center [516, 488] width 15 height 11
